Goal: Information Seeking & Learning: Learn about a topic

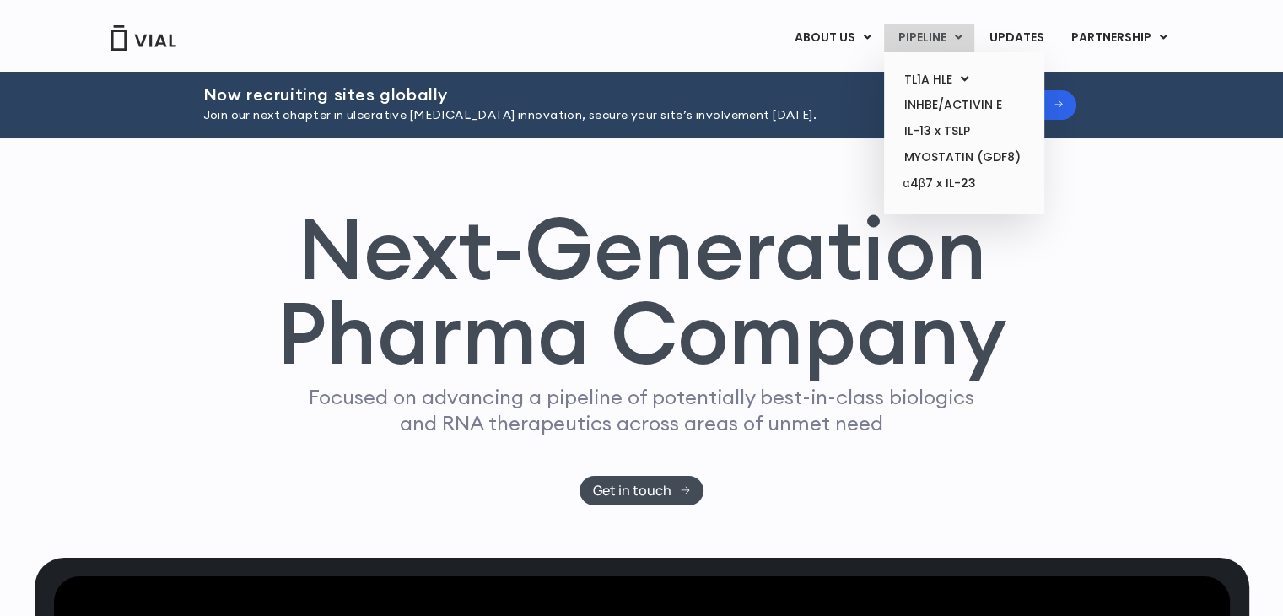
click at [944, 38] on link "PIPELINE" at bounding box center [929, 38] width 90 height 29
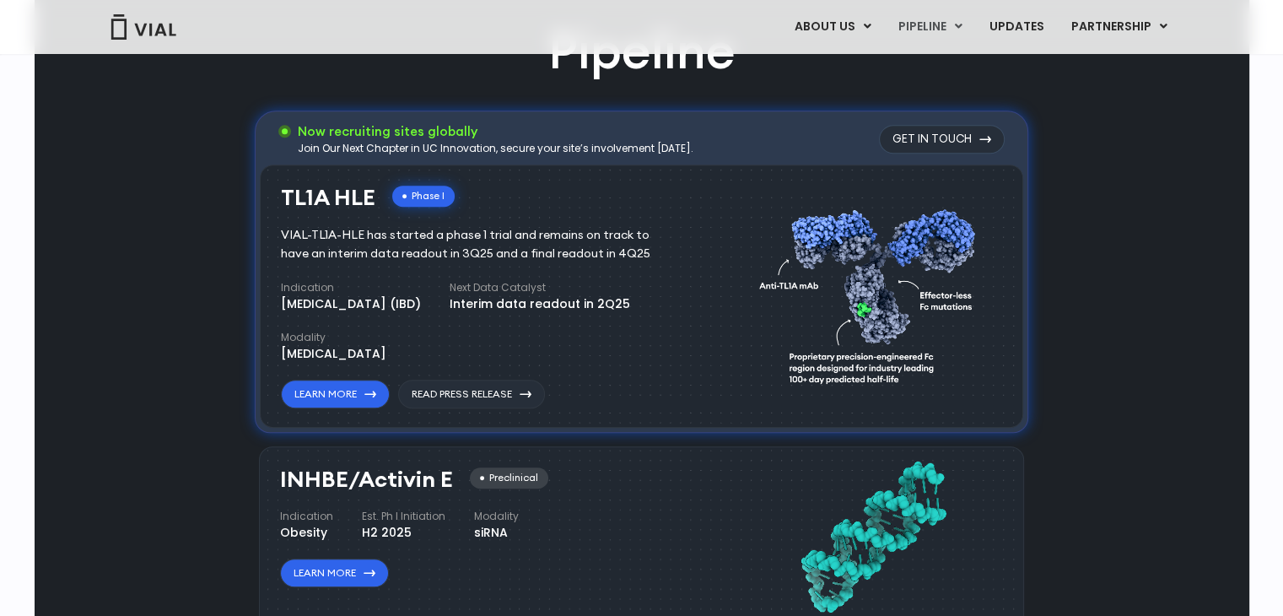
scroll to position [964, 0]
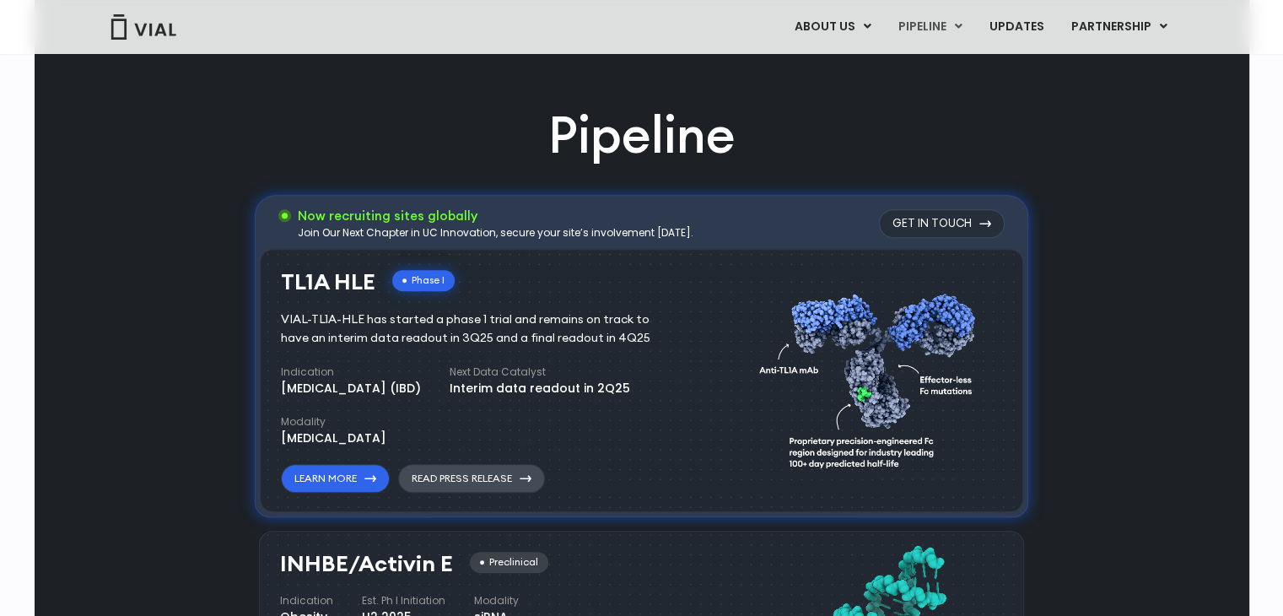
click at [445, 482] on link "Read Press Release" at bounding box center [471, 478] width 147 height 29
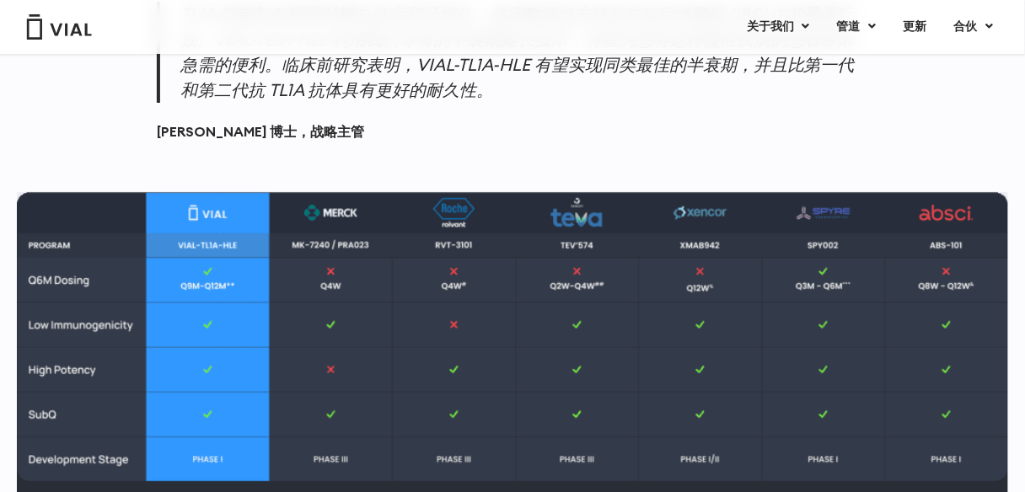
scroll to position [1467, 0]
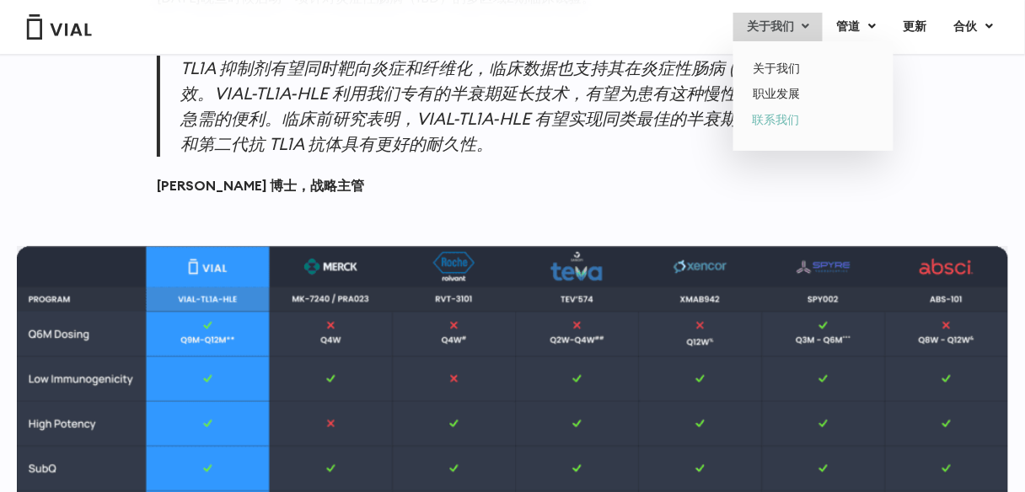
click at [799, 116] on font "联系我们" at bounding box center [775, 119] width 47 height 17
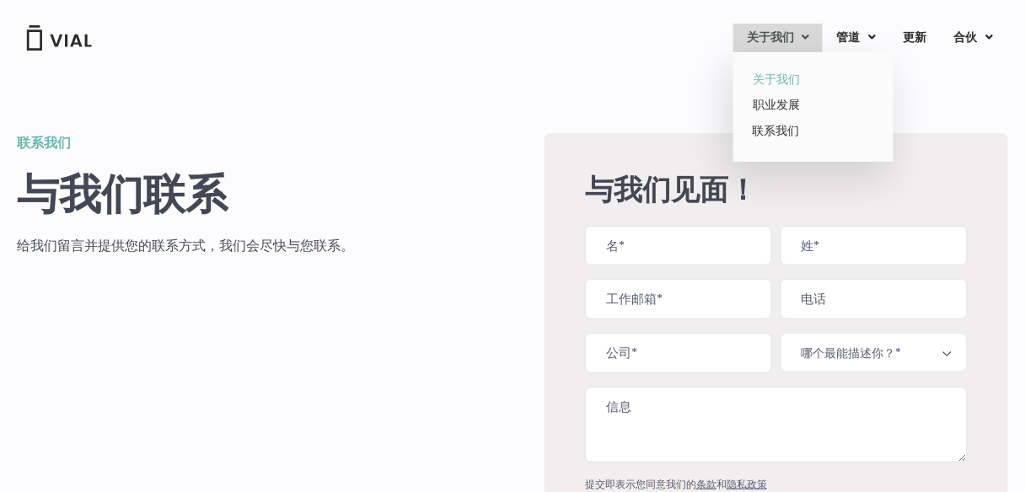
click at [793, 81] on font "关于我们" at bounding box center [776, 79] width 47 height 17
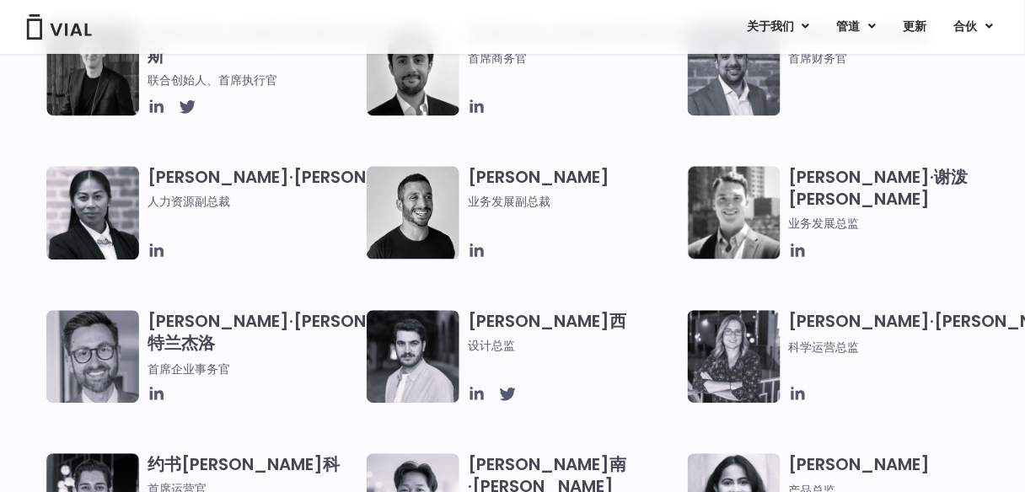
scroll to position [742, 0]
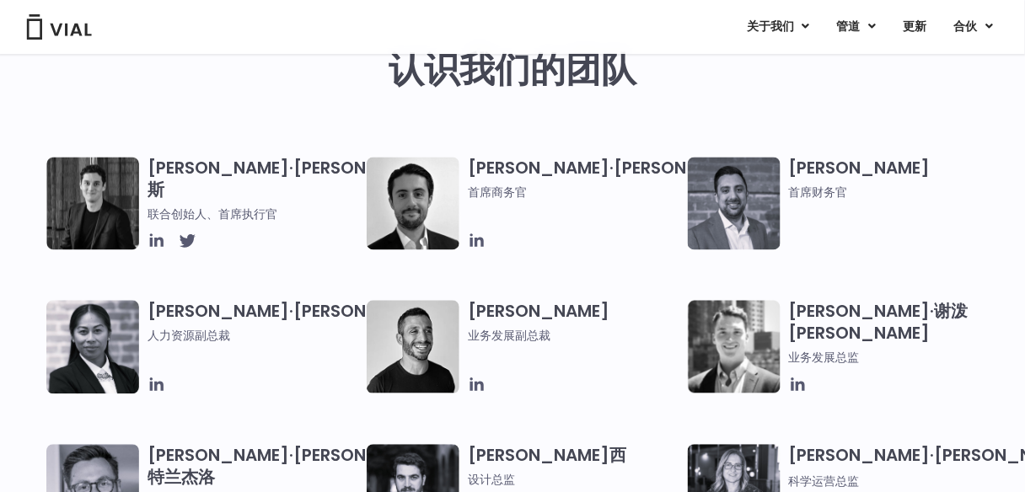
click at [525, 161] on font "[PERSON_NAME]·[PERSON_NAME]" at bounding box center [612, 169] width 288 height 24
click at [434, 221] on img at bounding box center [413, 204] width 93 height 93
click at [743, 188] on img at bounding box center [734, 204] width 93 height 93
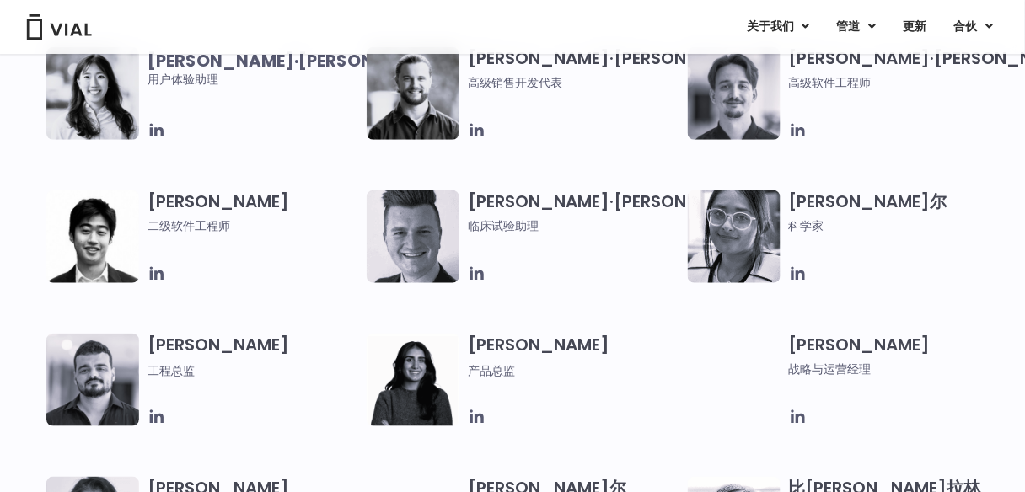
scroll to position [1956, 0]
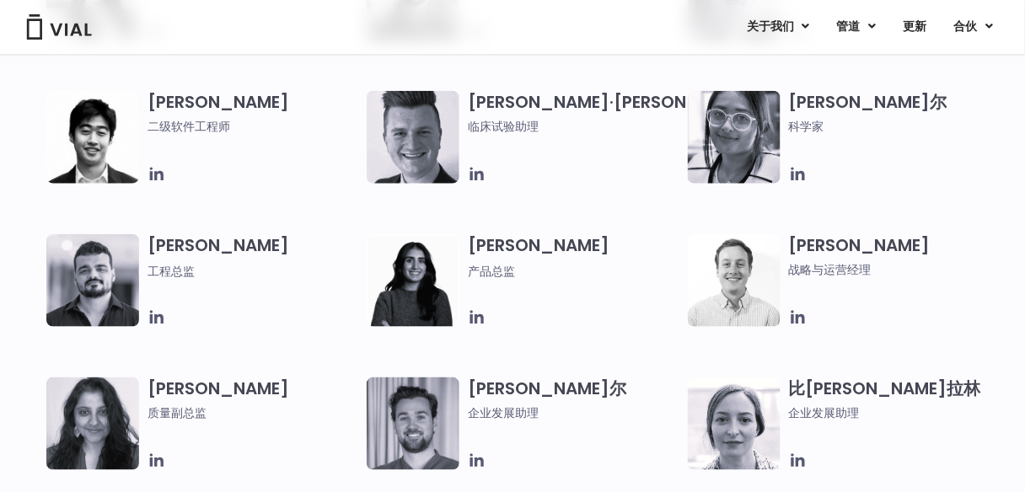
click at [746, 428] on img at bounding box center [734, 424] width 93 height 93
click at [794, 460] on icon at bounding box center [798, 461] width 19 height 19
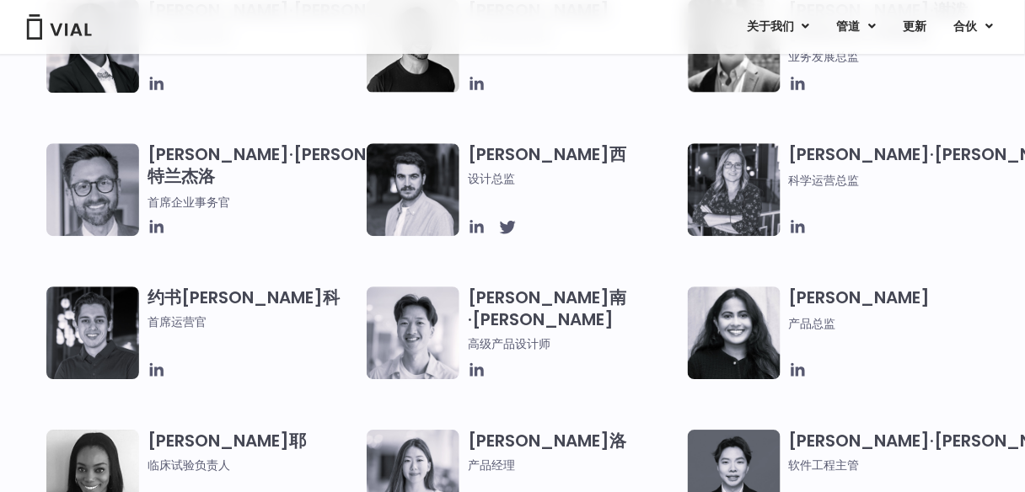
scroll to position [1041, 0]
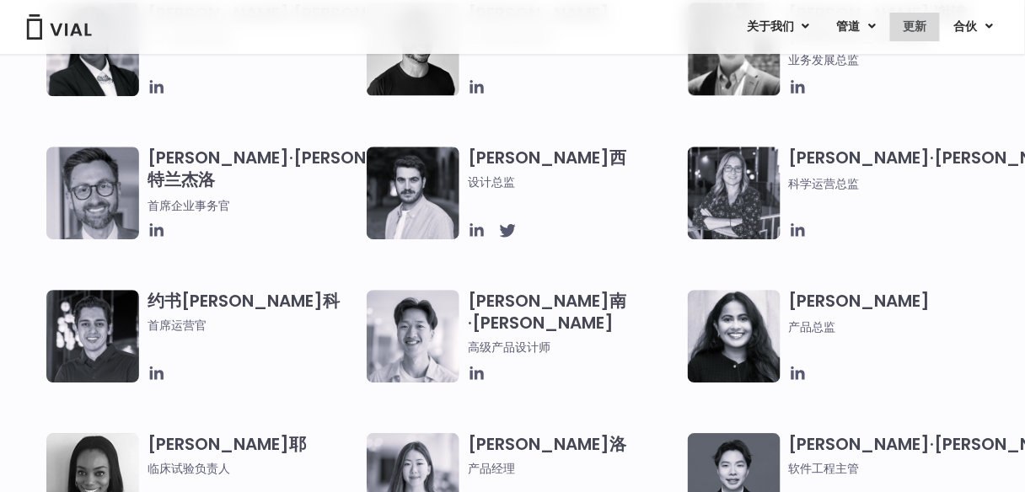
click at [925, 37] on link "更新" at bounding box center [915, 27] width 50 height 29
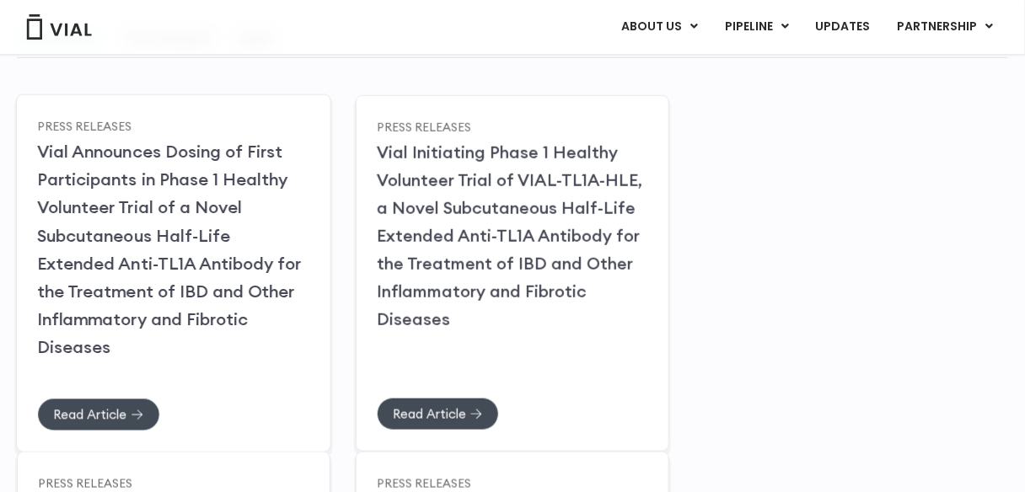
click at [193, 322] on link "Vial Announces Dosing of First Participants in Phase 1 Healthy Volunteer Trial …" at bounding box center [169, 249] width 265 height 217
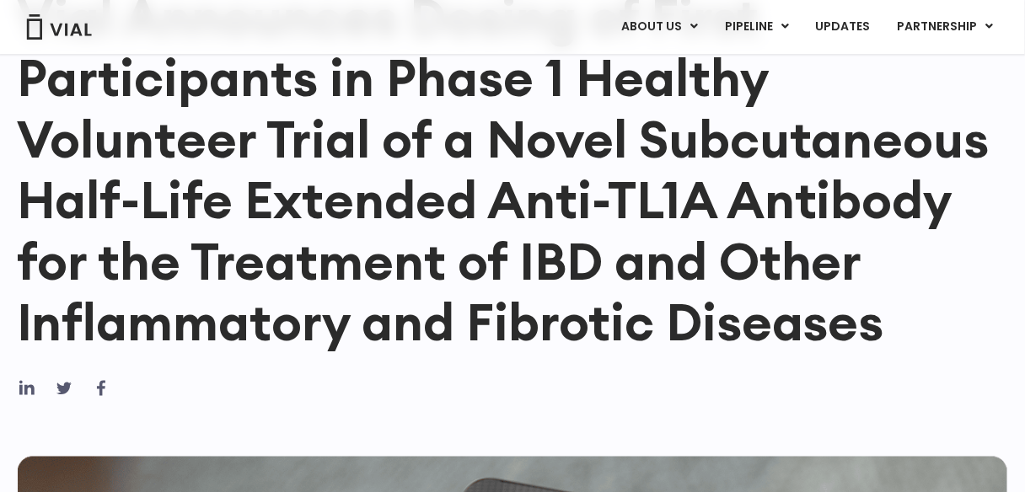
scroll to position [270, 0]
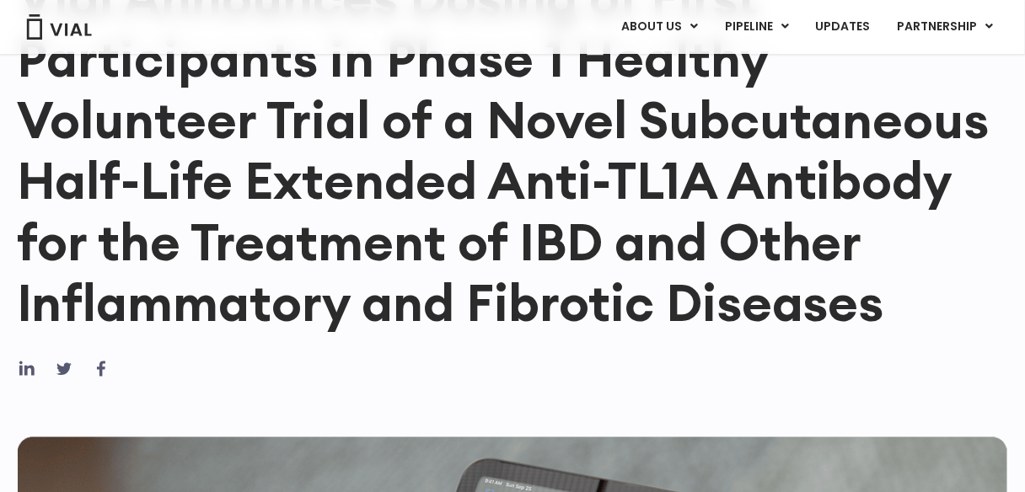
drag, startPoint x: 441, startPoint y: 358, endPoint x: 388, endPoint y: 379, distance: 57.2
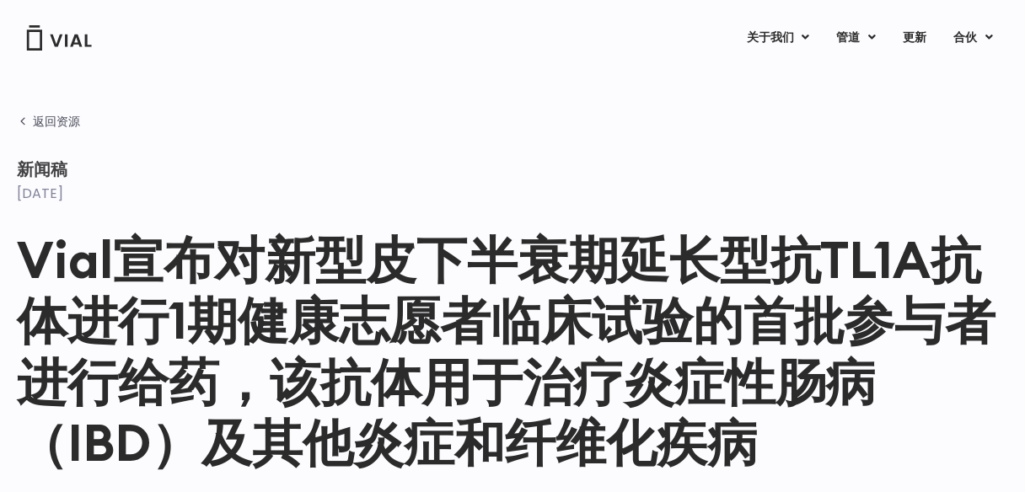
scroll to position [0, 0]
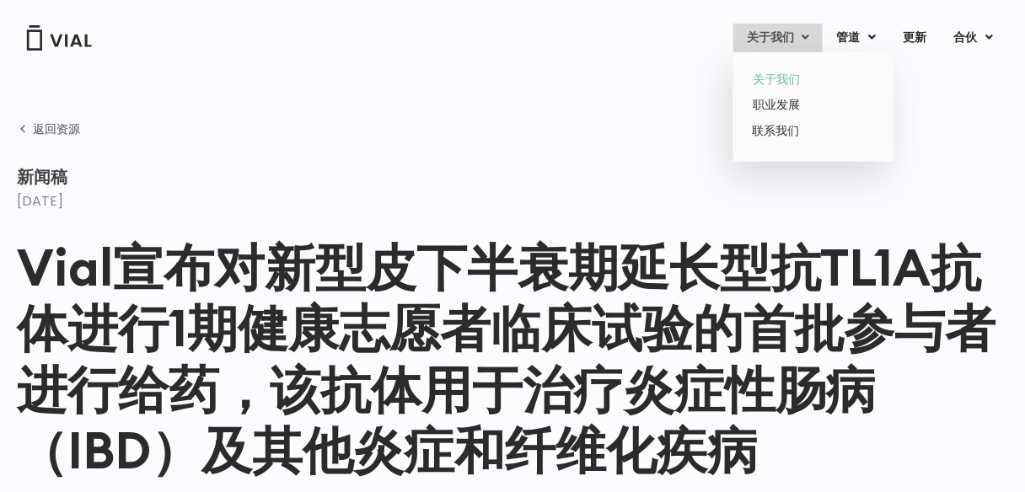
click at [793, 75] on font "关于我们" at bounding box center [776, 79] width 47 height 17
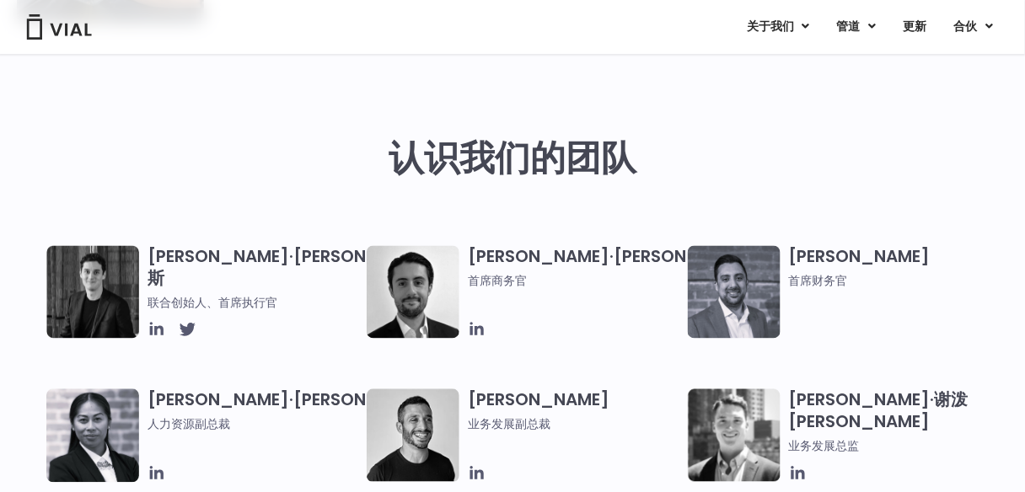
click at [801, 130] on div "认识我们的团队" at bounding box center [513, 159] width 992 height 175
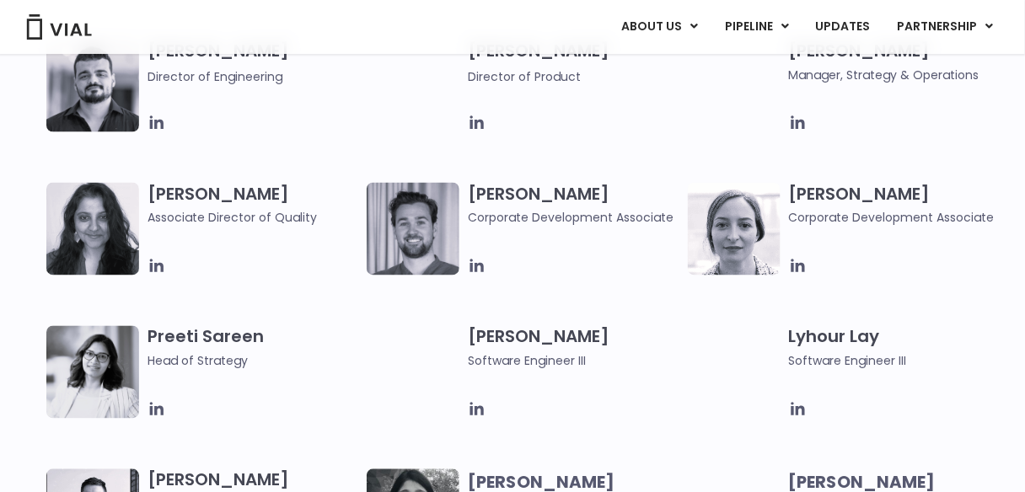
scroll to position [2159, 0]
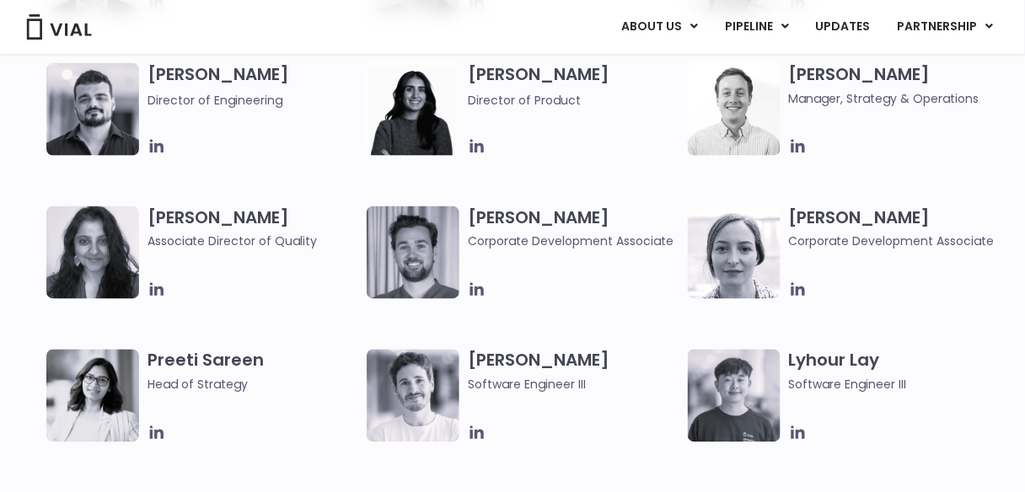
click at [444, 253] on img at bounding box center [413, 253] width 93 height 93
click at [476, 283] on icon at bounding box center [477, 289] width 13 height 13
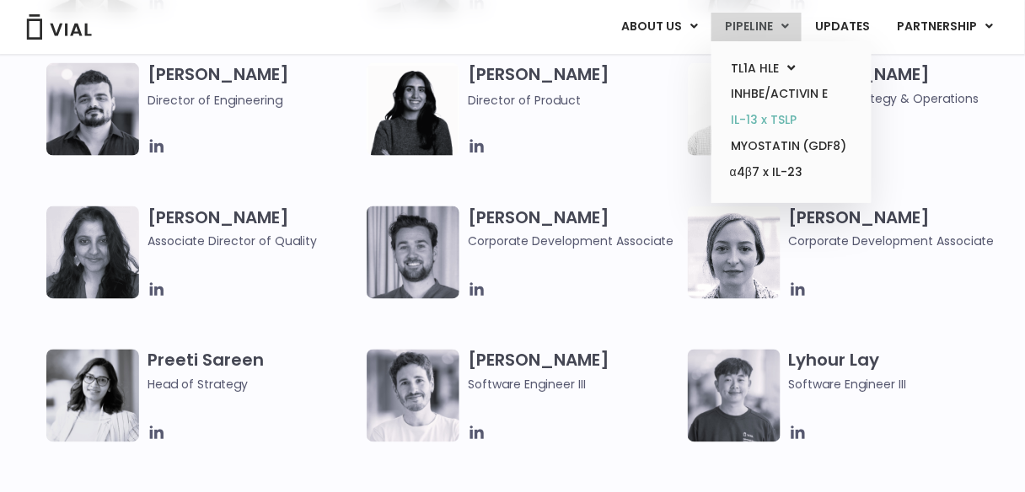
click at [773, 116] on link "IL-13 x TSLP" at bounding box center [792, 120] width 148 height 26
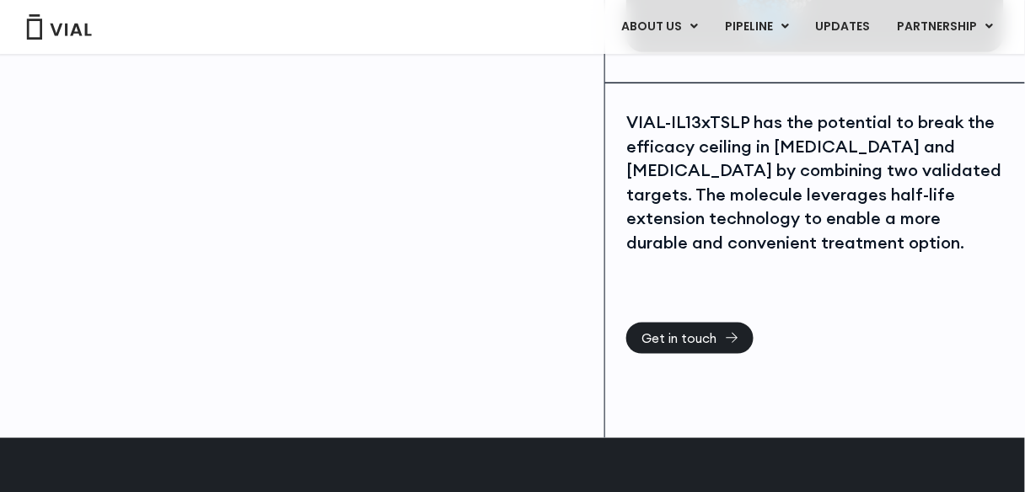
scroll to position [202, 0]
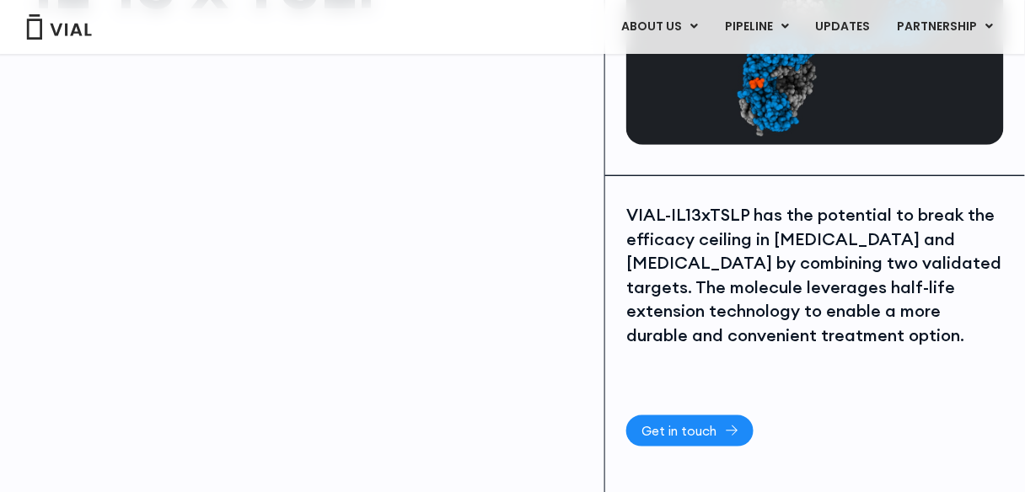
click at [719, 443] on link "Get in touch" at bounding box center [690, 431] width 127 height 31
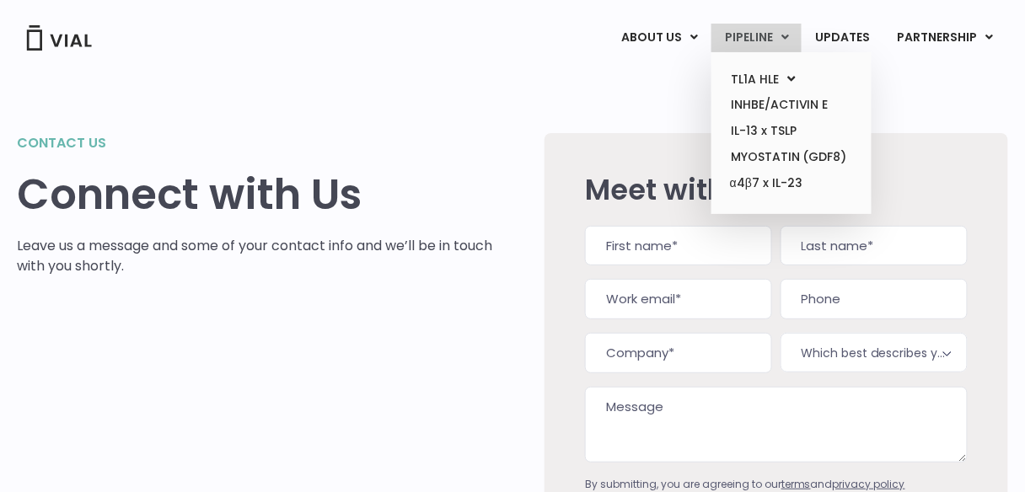
drag, startPoint x: 433, startPoint y: 212, endPoint x: 756, endPoint y: 29, distance: 371.9
click at [756, 29] on link "PIPELINE" at bounding box center [757, 38] width 90 height 29
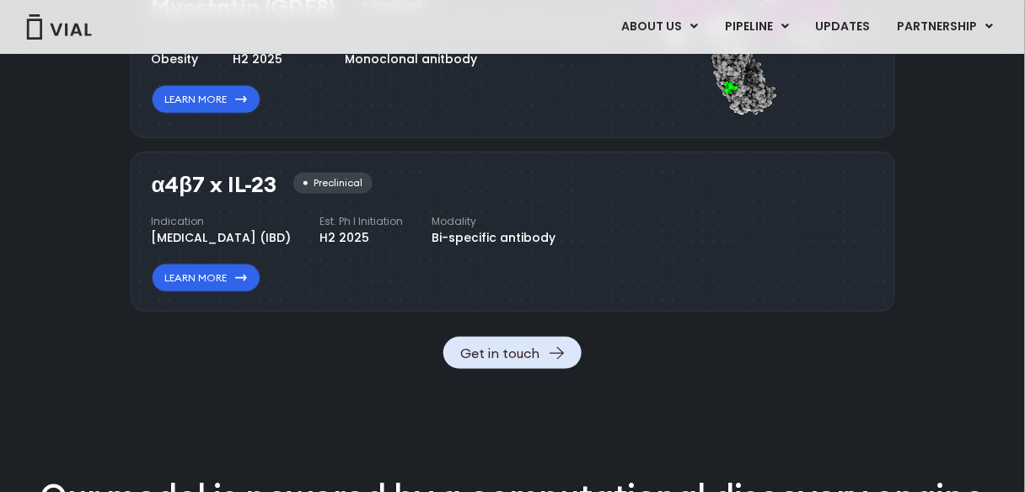
scroll to position [2010, 0]
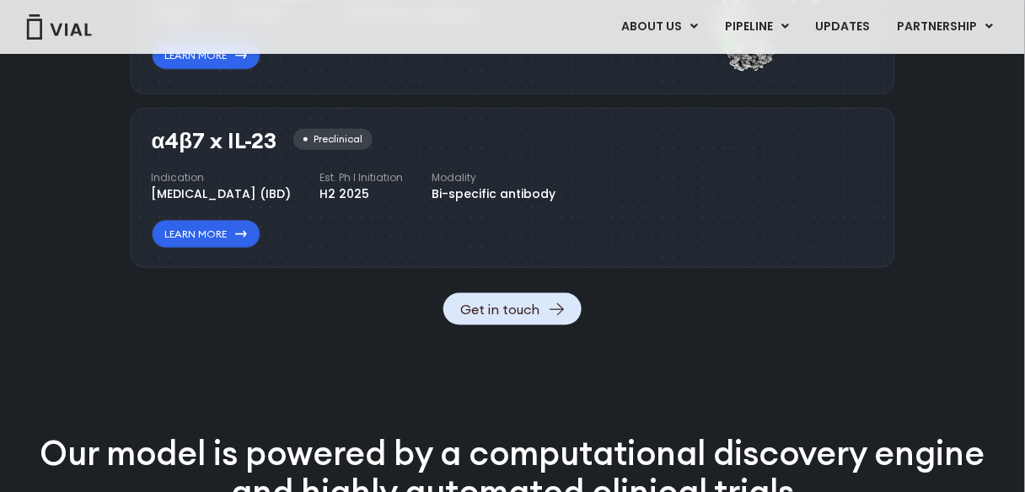
drag, startPoint x: 152, startPoint y: 141, endPoint x: 292, endPoint y: 148, distance: 140.2
click at [292, 148] on div "α4β7 x IL-23 Preclinical" at bounding box center [262, 141] width 221 height 24
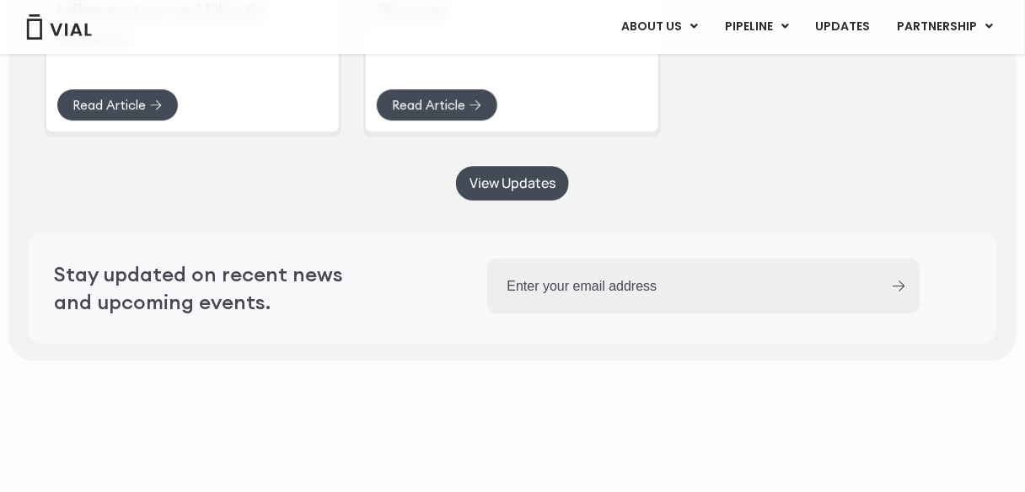
scroll to position [4438, 0]
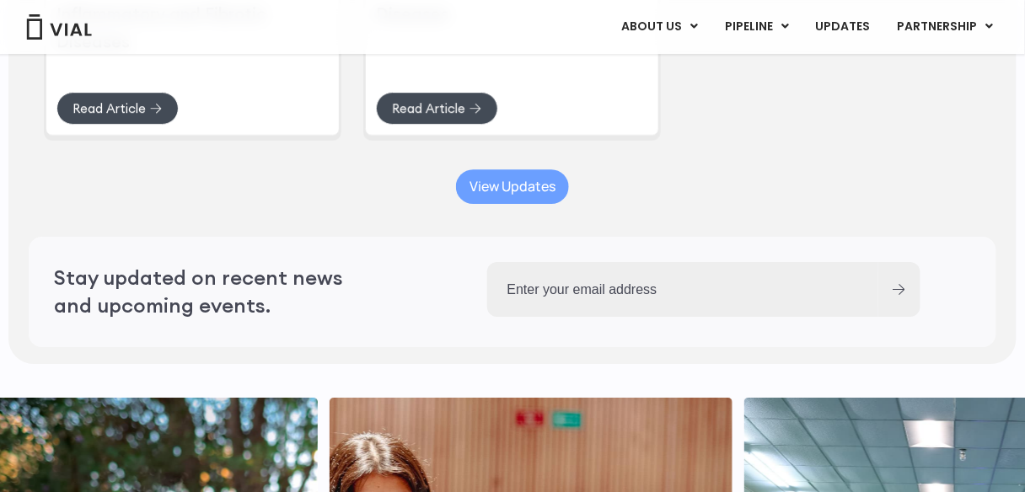
click at [516, 193] on span "View Updates" at bounding box center [513, 186] width 86 height 13
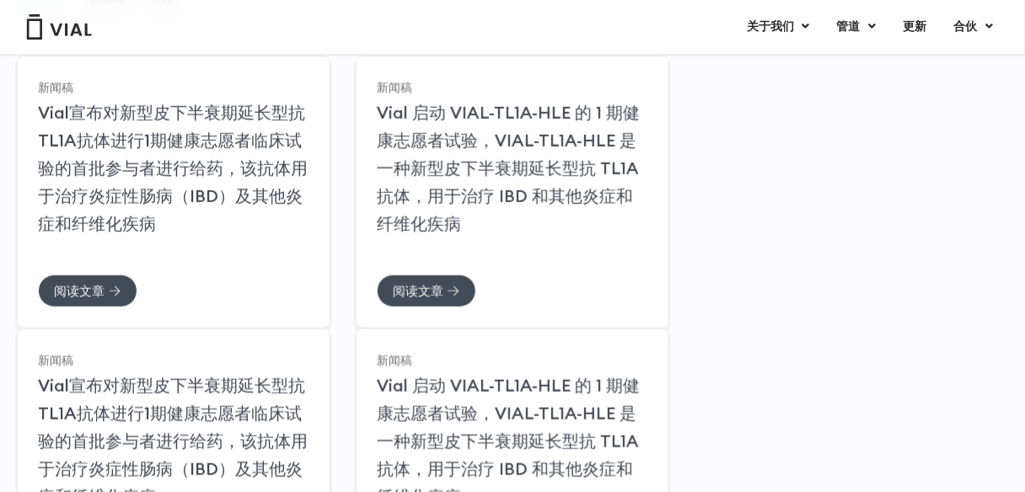
scroll to position [218, 0]
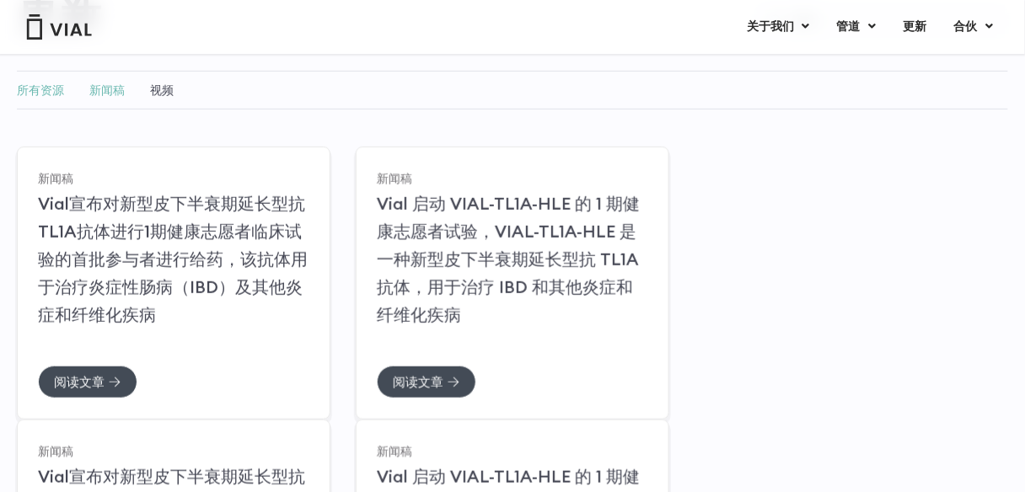
click at [104, 89] on font "新闻稿" at bounding box center [106, 90] width 35 height 17
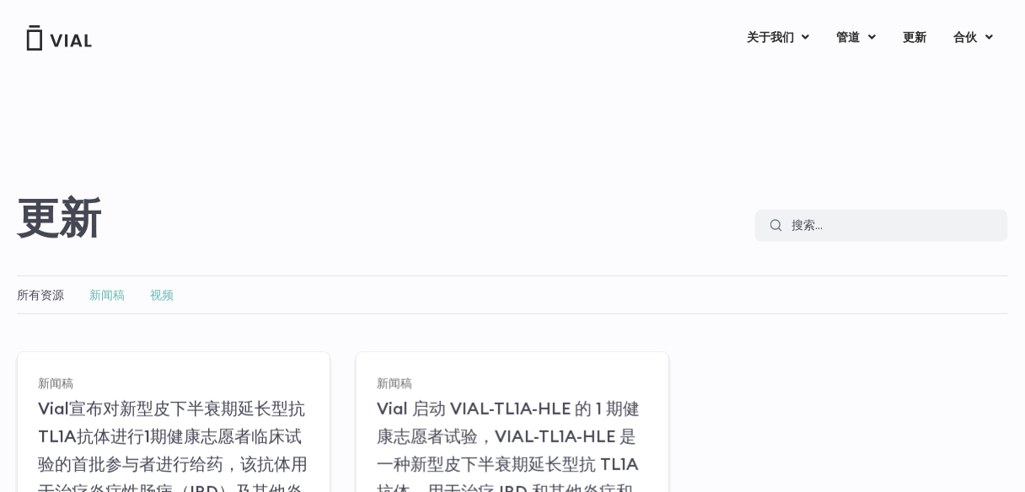
click at [171, 294] on font "视频" at bounding box center [162, 295] width 24 height 17
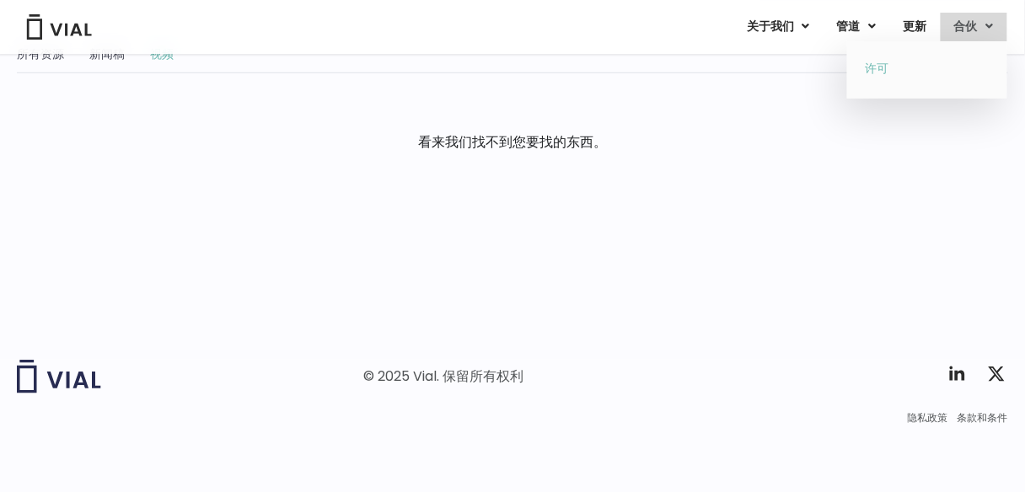
click at [949, 63] on link "许可" at bounding box center [927, 69] width 148 height 27
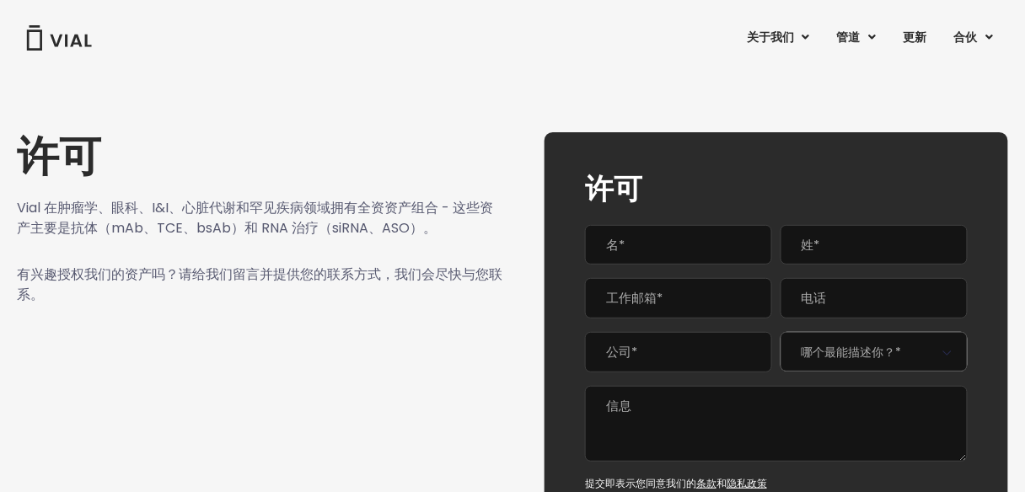
drag, startPoint x: 337, startPoint y: 246, endPoint x: 311, endPoint y: 262, distance: 30.7
click at [311, 262] on div at bounding box center [260, 252] width 486 height 26
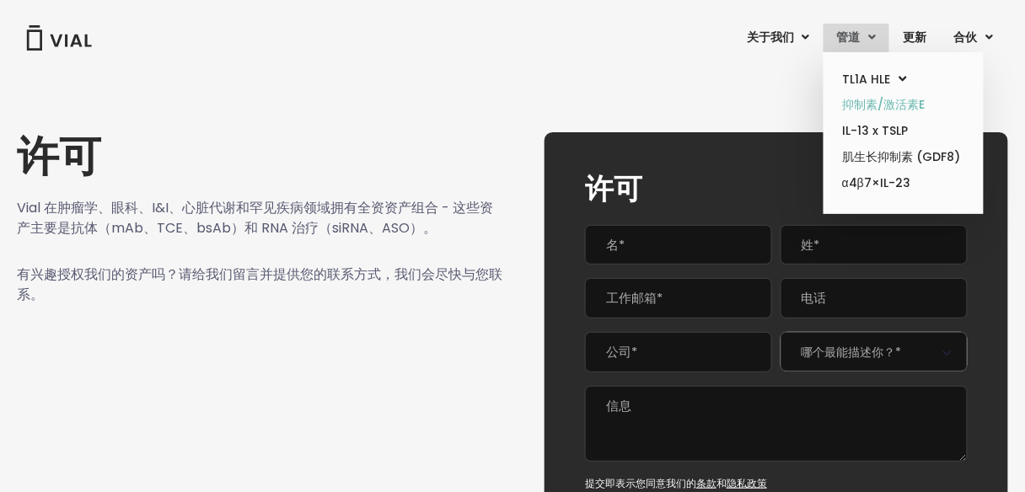
click at [875, 105] on font "抑制素/激活素E" at bounding box center [884, 104] width 83 height 17
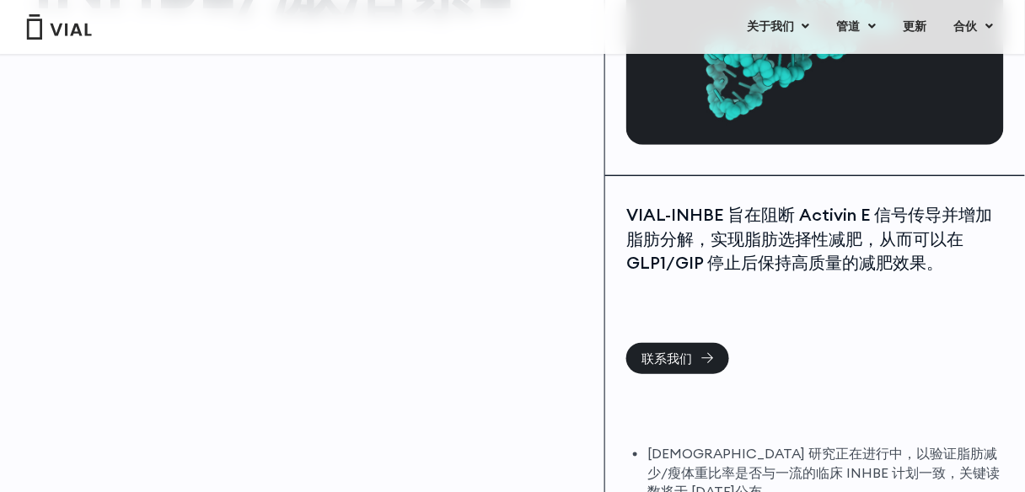
scroll to position [202, 0]
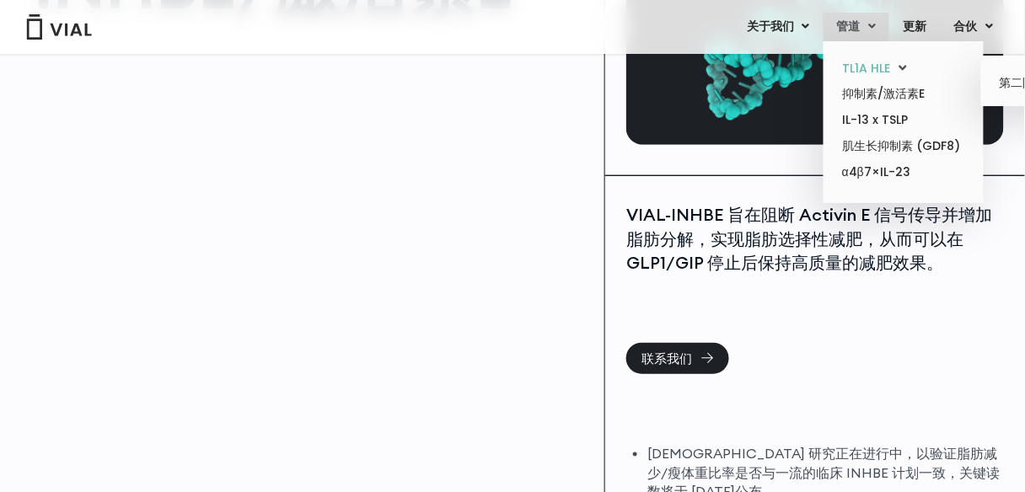
click at [886, 71] on font "TL1A HLE" at bounding box center [867, 68] width 48 height 17
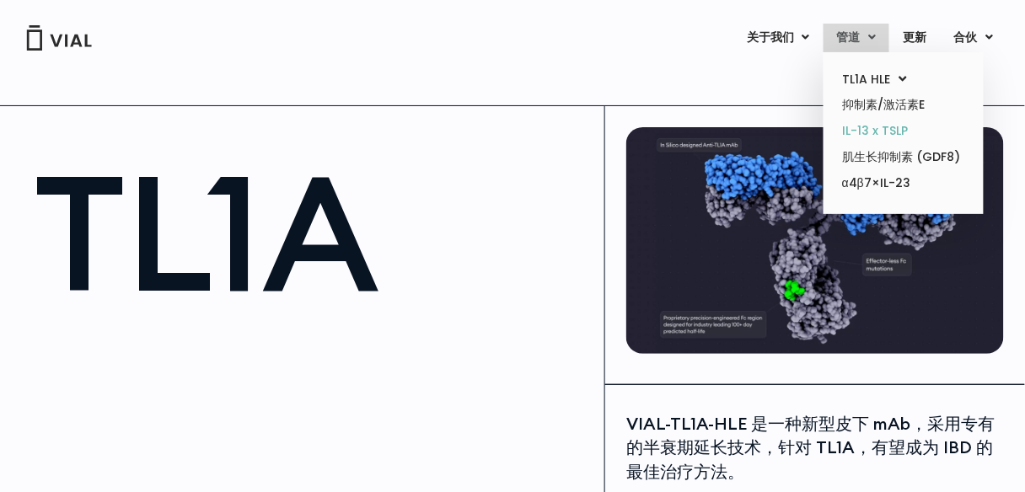
click at [869, 132] on font "IL-13 x TSLP" at bounding box center [876, 130] width 66 height 17
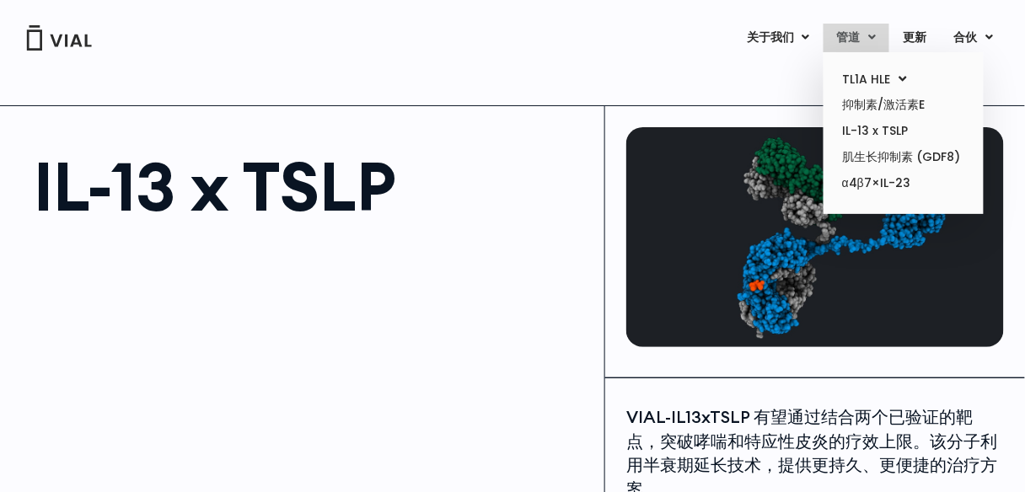
click at [840, 36] on font "管道" at bounding box center [849, 37] width 24 height 17
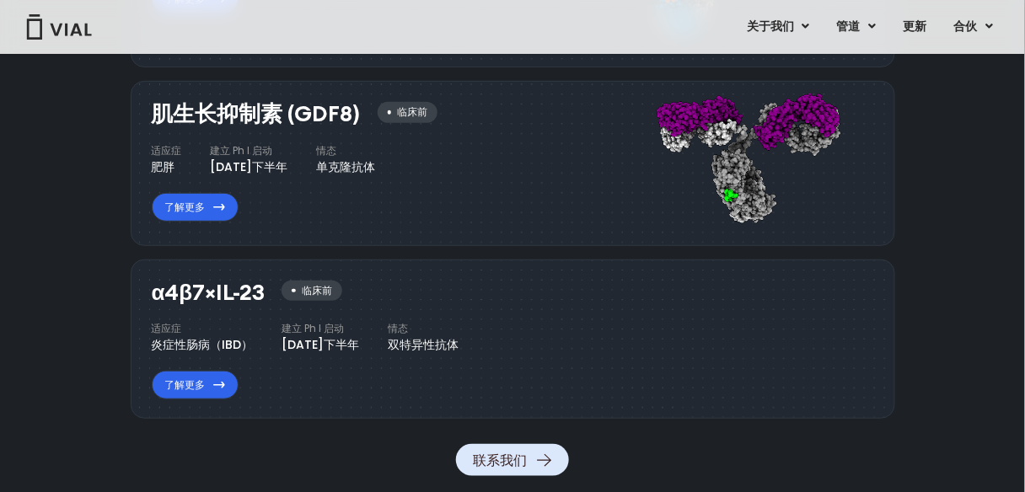
scroll to position [1761, 0]
